Goal: Find specific page/section: Find specific page/section

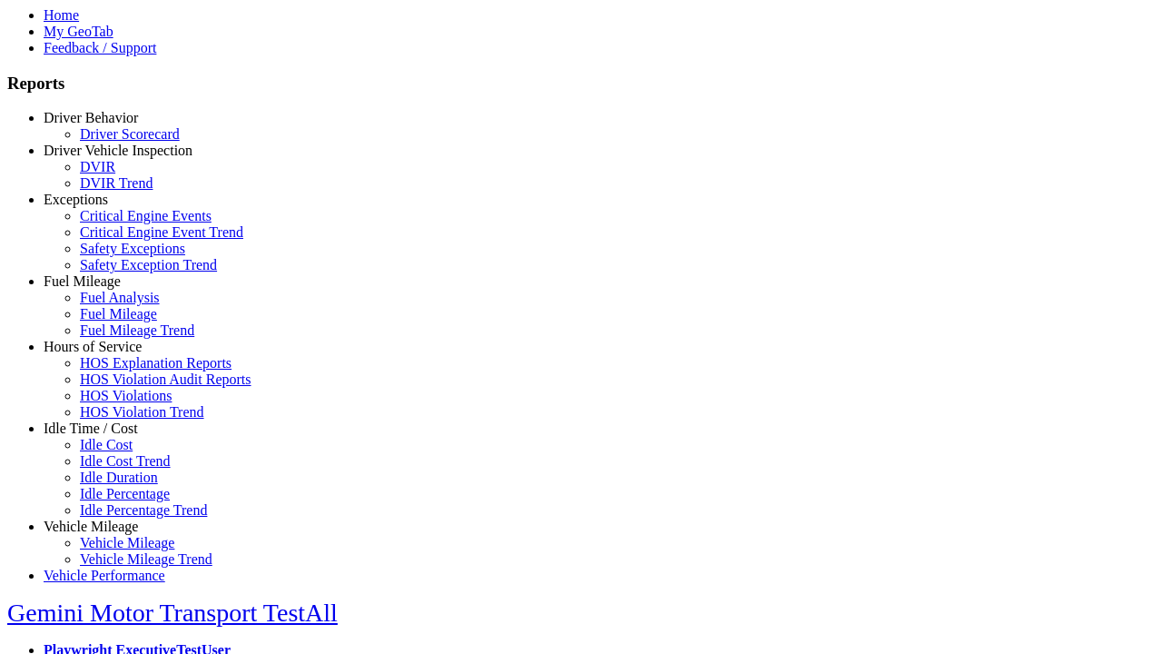
click at [104, 436] on link "Idle Time / Cost" at bounding box center [91, 427] width 94 height 15
click at [118, 452] on link "Idle Cost" at bounding box center [106, 444] width 53 height 15
type input "**********"
type input "**"
